Goal: Find specific page/section: Find specific page/section

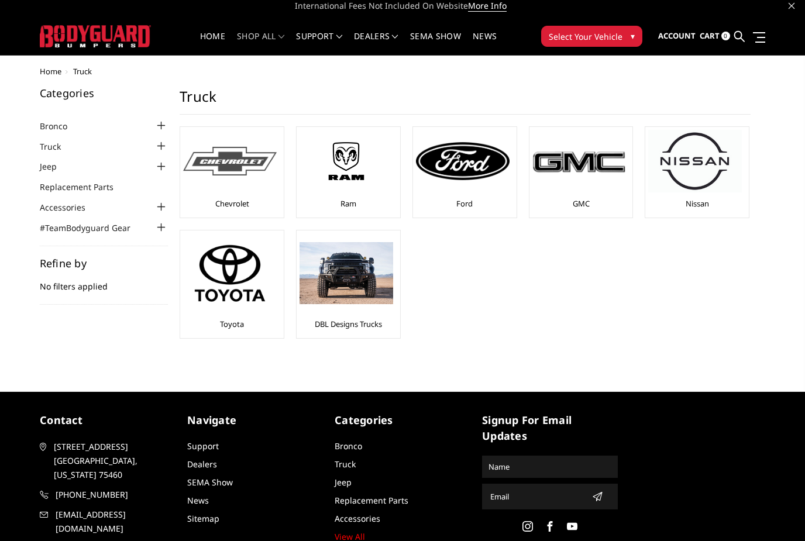
scroll to position [6, 0]
click at [252, 160] on img at bounding box center [230, 161] width 94 height 29
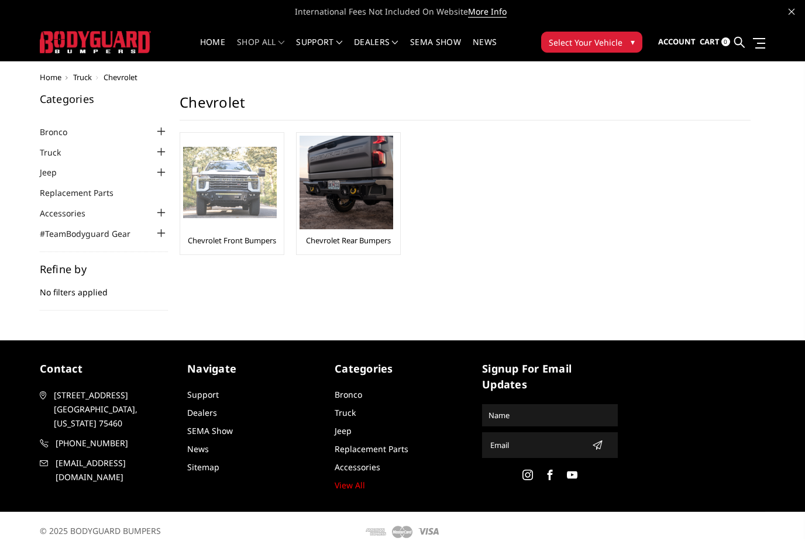
click at [237, 195] on img at bounding box center [230, 183] width 94 height 72
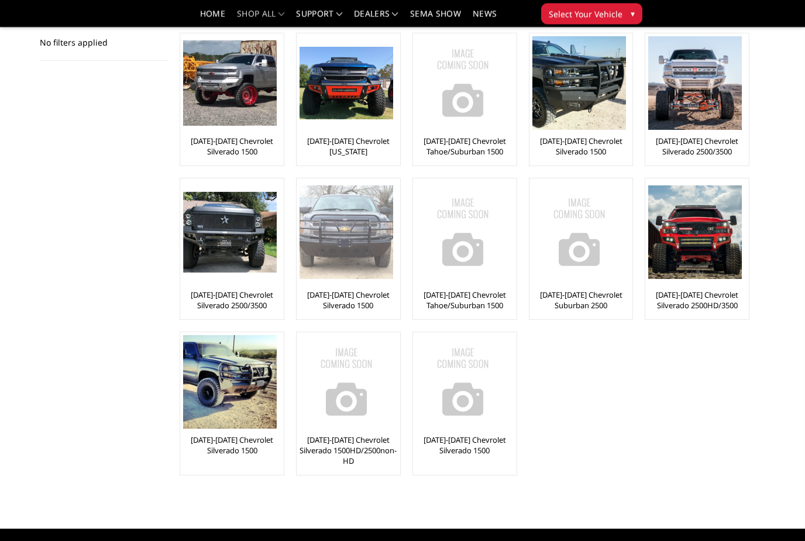
scroll to position [215, 0]
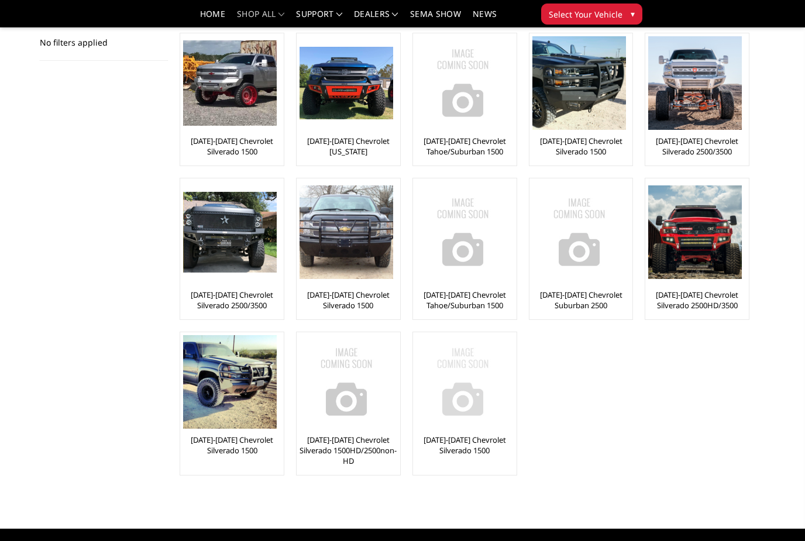
click at [460, 405] on img at bounding box center [463, 382] width 94 height 94
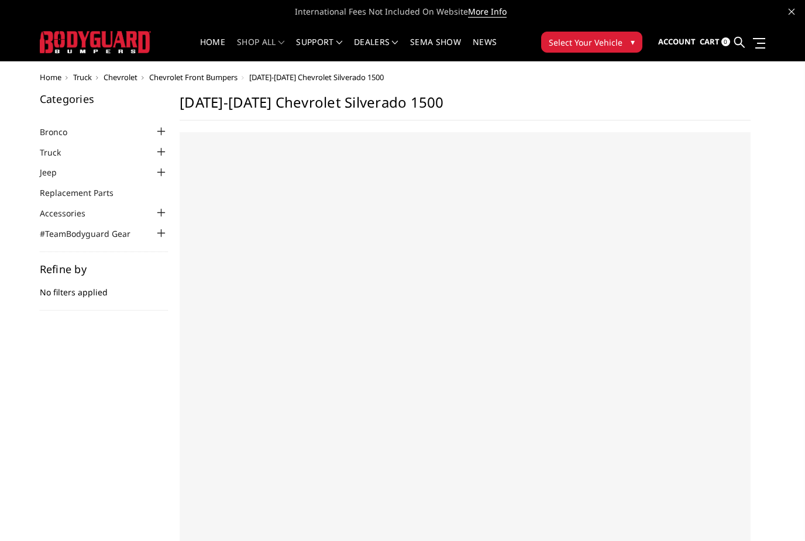
select select "US"
